Goal: Information Seeking & Learning: Learn about a topic

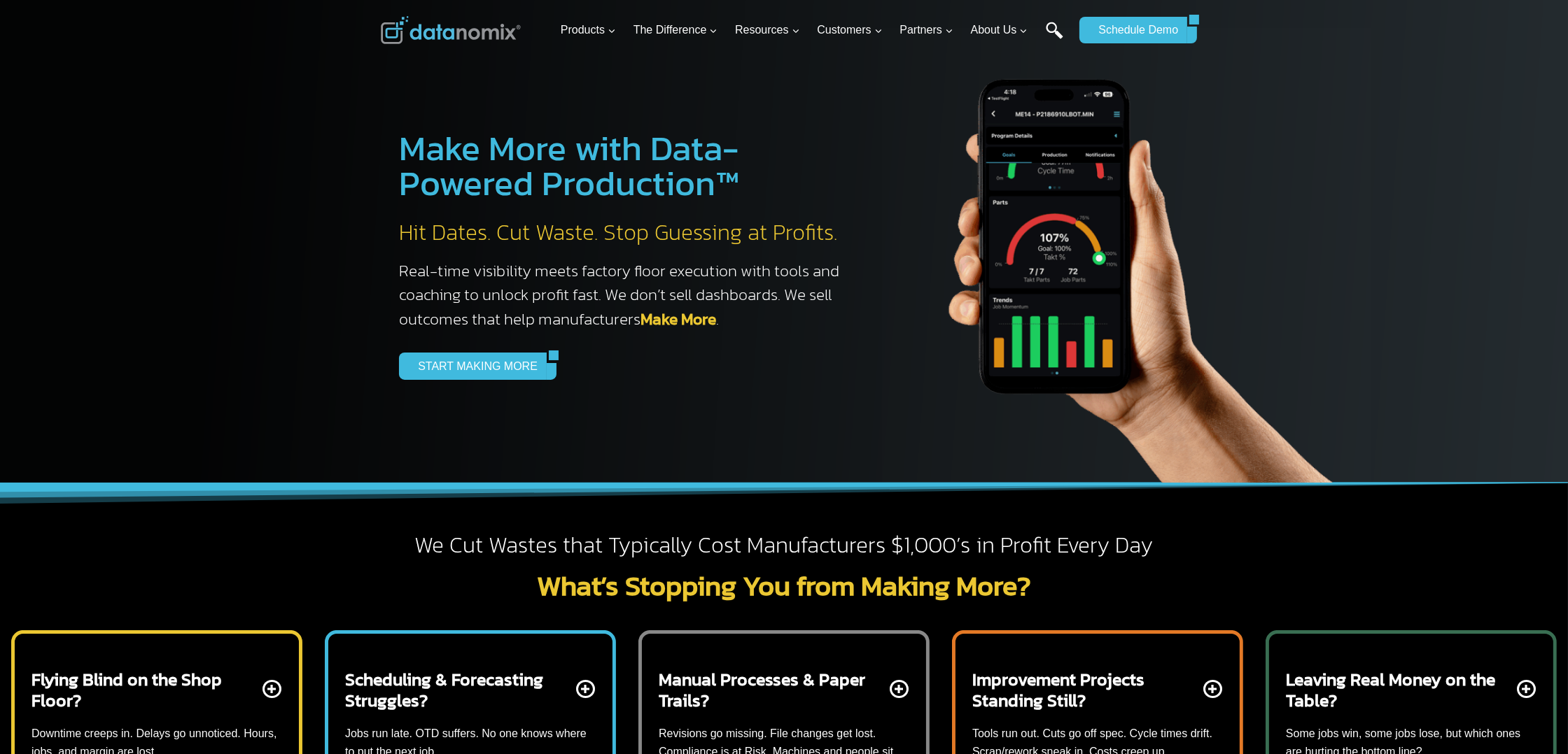
click at [1047, 29] on link "Search" at bounding box center [1054, 37] width 18 height 31
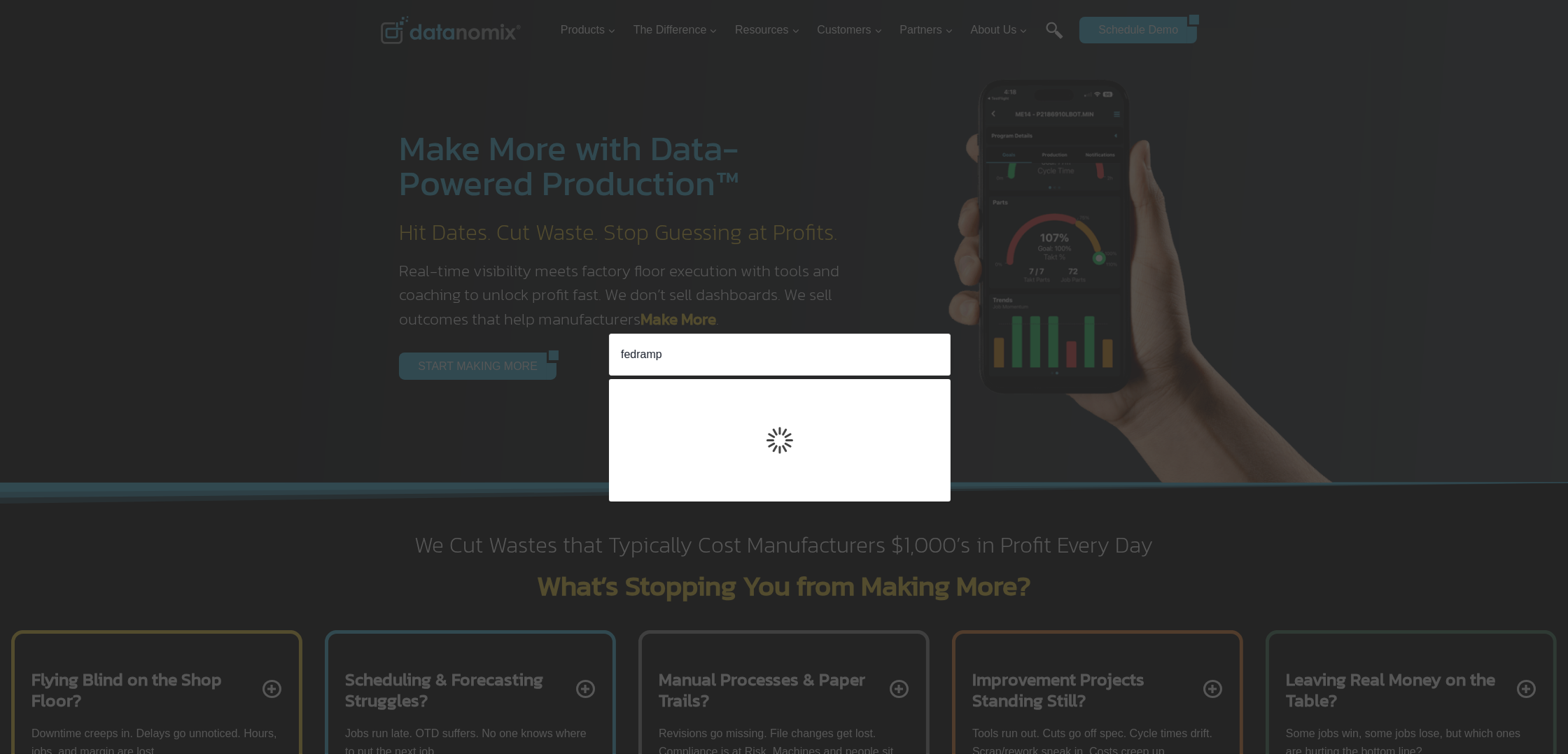
type input "fedramp"
click input "Search" at bounding box center [0, 0] width 0 height 0
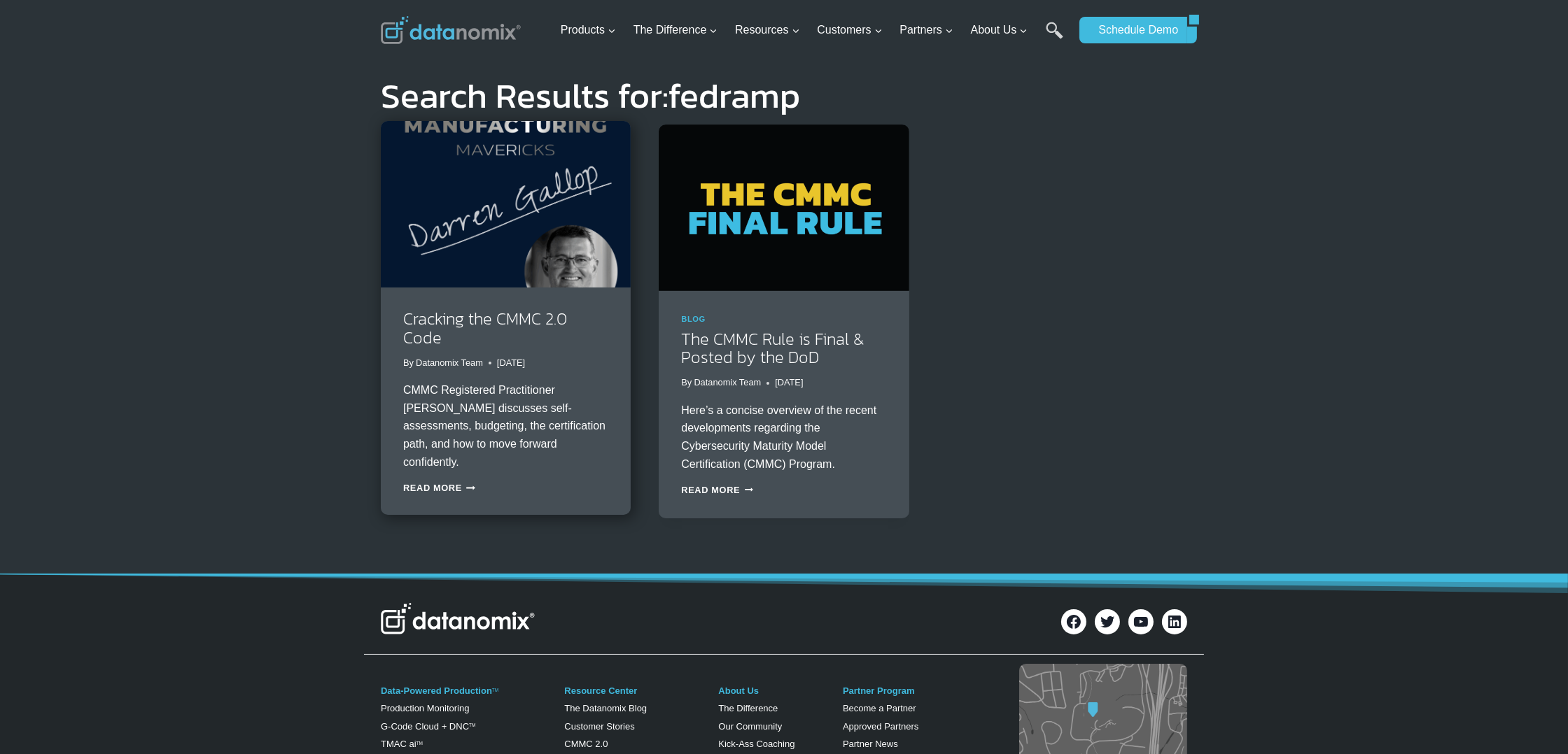
click at [501, 359] on div "Cracking the CMMC 2.0 Code By Datanomix Team [DATE] [DATE] CMMC Registered Prac…" at bounding box center [505, 401] width 249 height 228
click at [503, 321] on link "Cracking the CMMC 2.0 Code" at bounding box center [485, 327] width 164 height 43
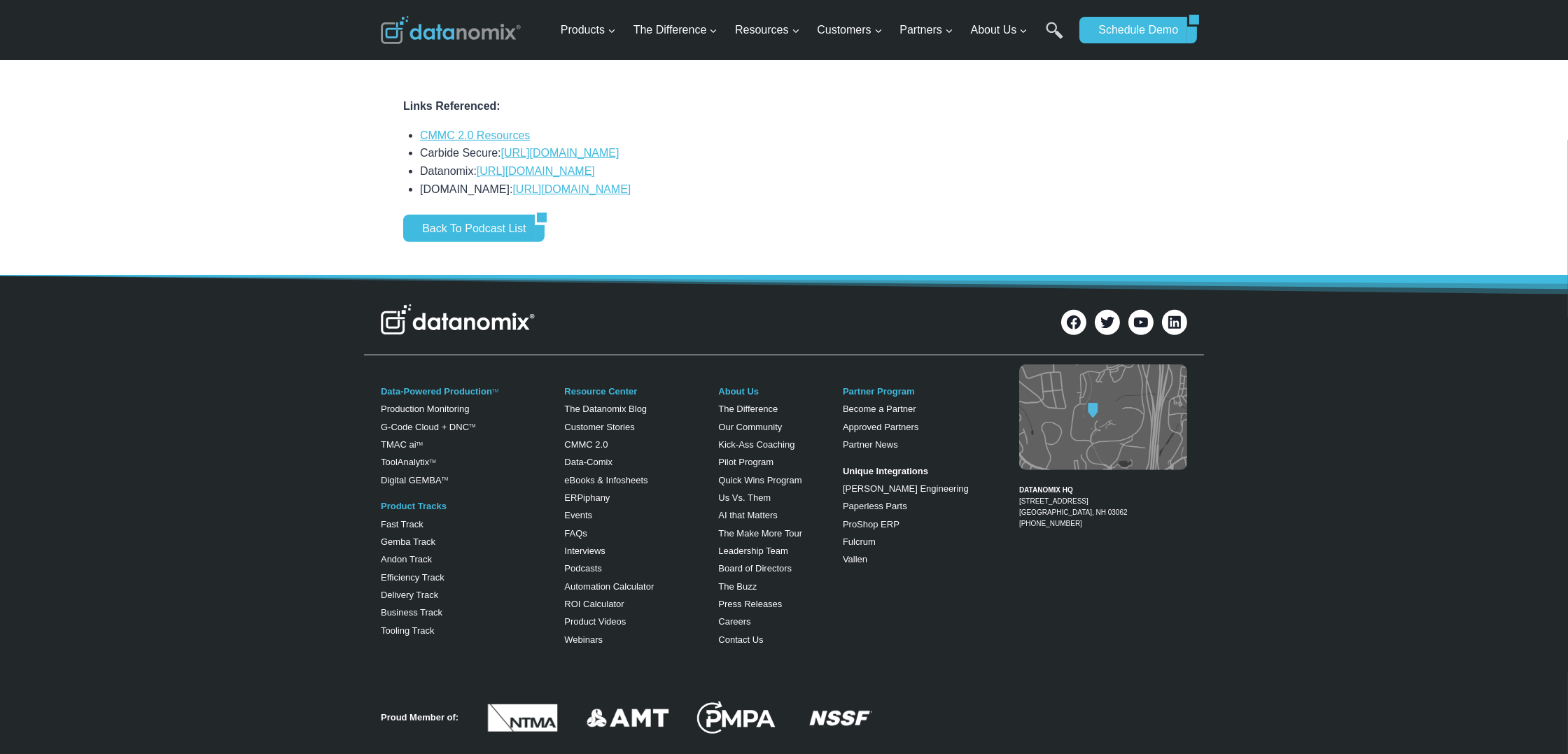
scroll to position [1119, 0]
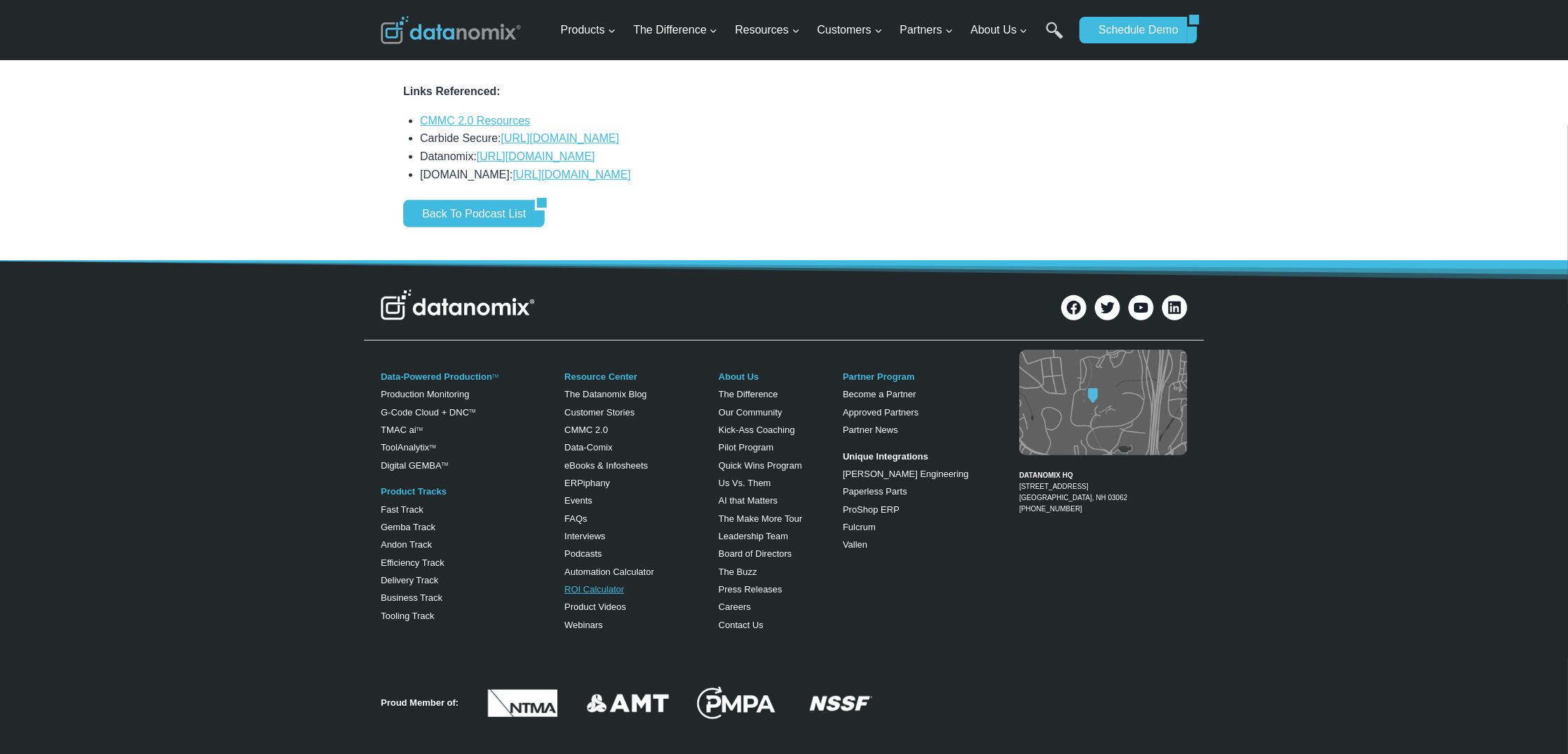
click at [578, 592] on link "ROI Calculator" at bounding box center [594, 589] width 60 height 10
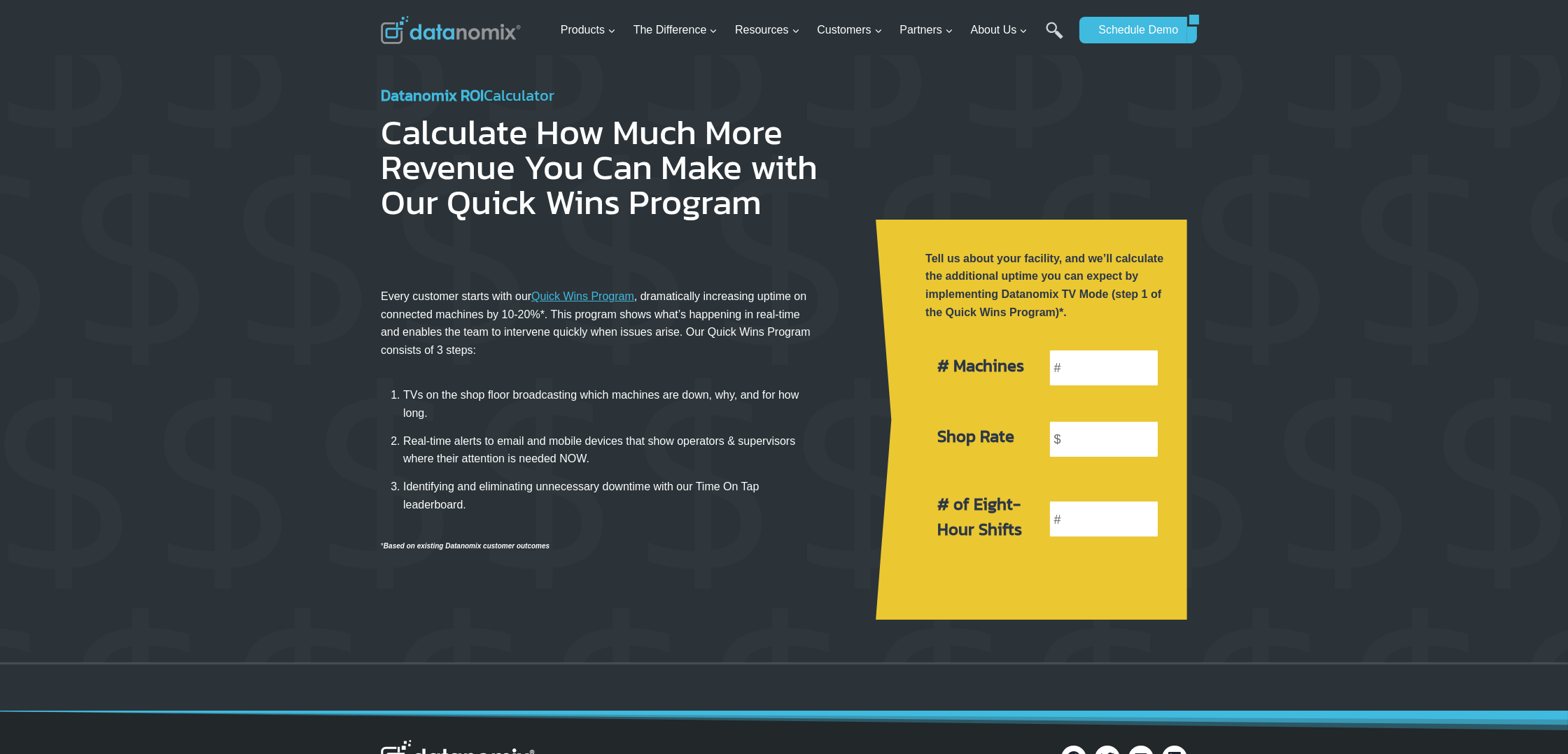
click at [217, 180] on div at bounding box center [784, 359] width 1568 height 606
